Goal: Find specific page/section: Find specific page/section

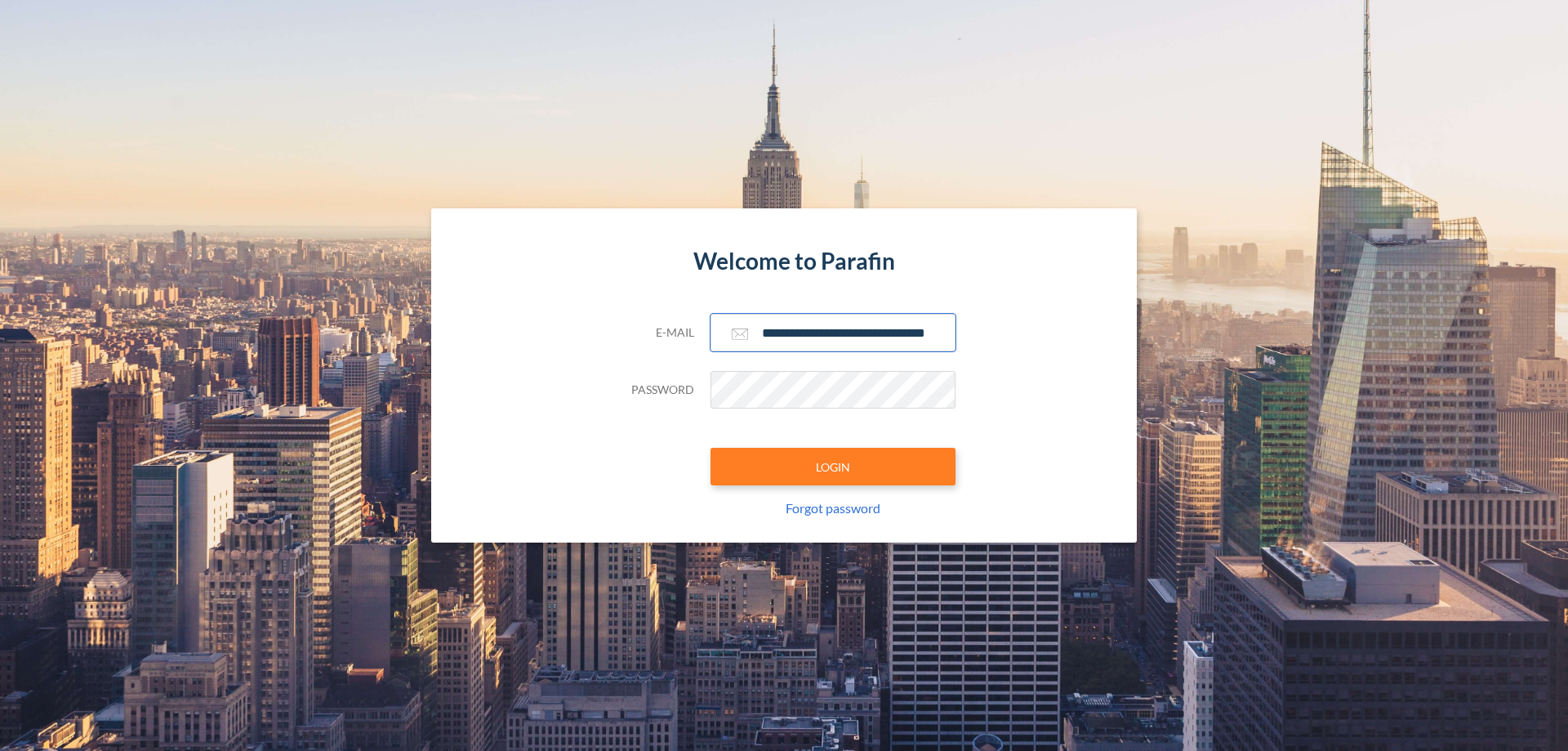
scroll to position [0, 26]
type input "**********"
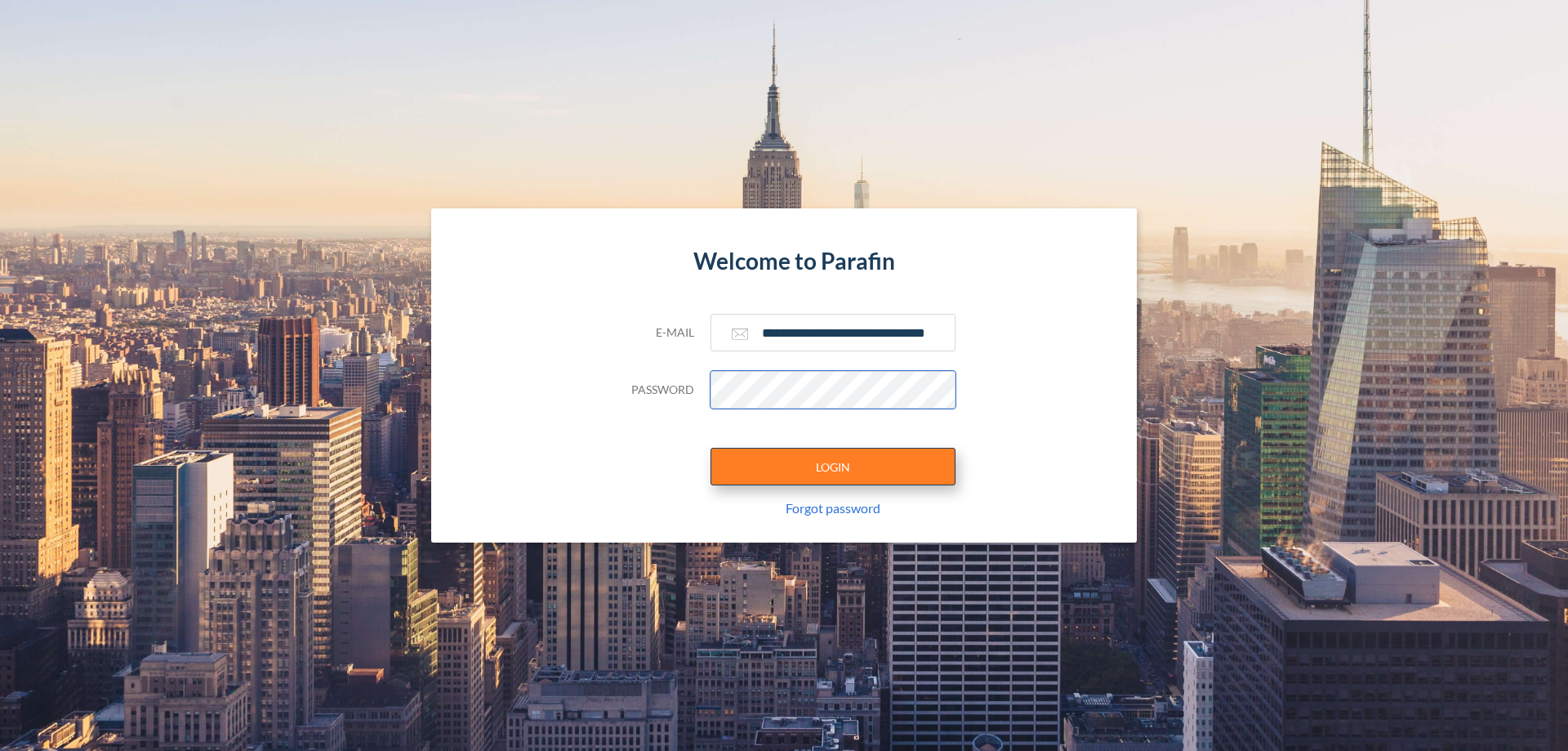
scroll to position [0, 0]
click at [833, 467] on button "LOGIN" at bounding box center [833, 467] width 245 height 38
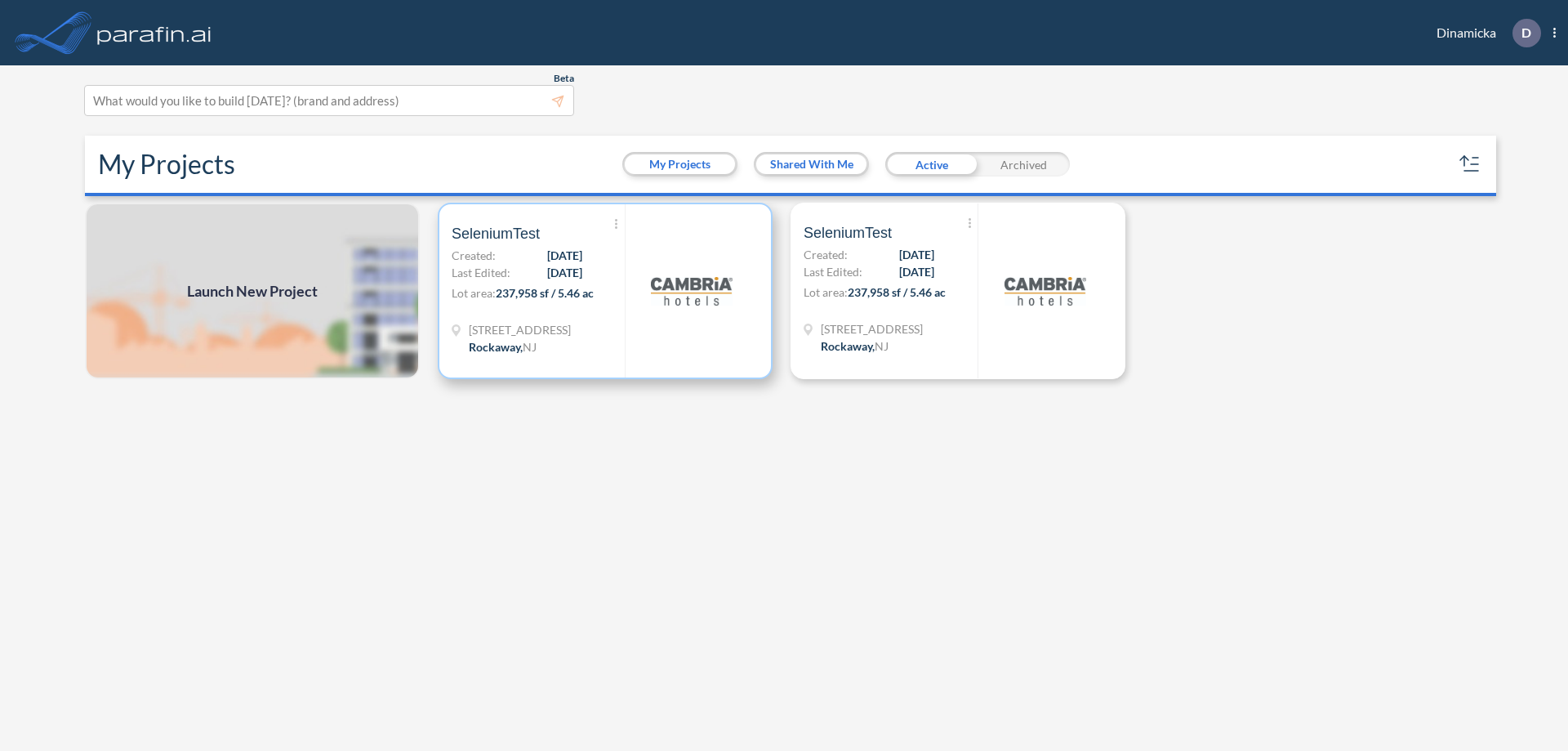
scroll to position [4, 0]
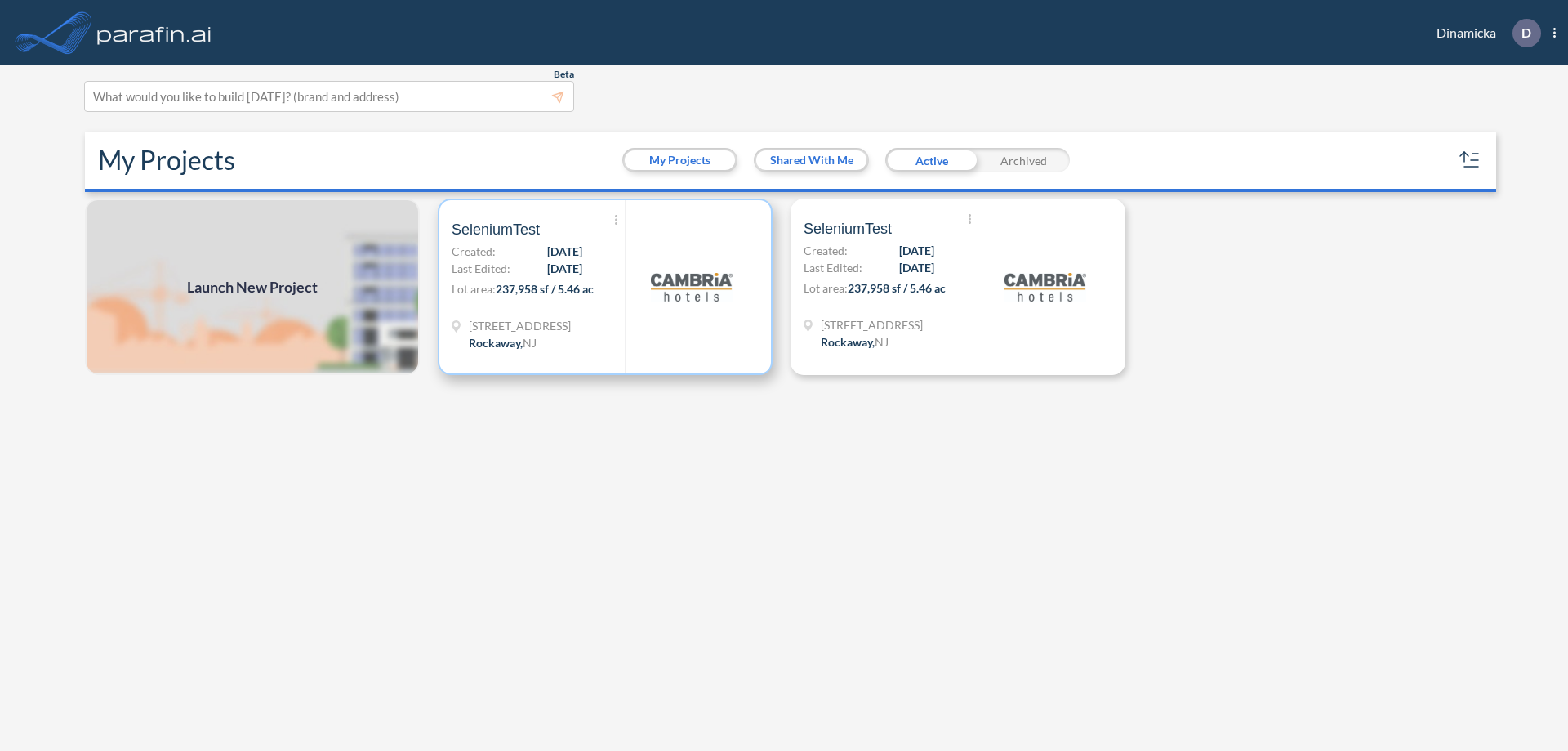
click at [605, 287] on p "Lot area: 237,958 sf / 5.46 ac" at bounding box center [538, 292] width 173 height 24
